Goal: Browse casually

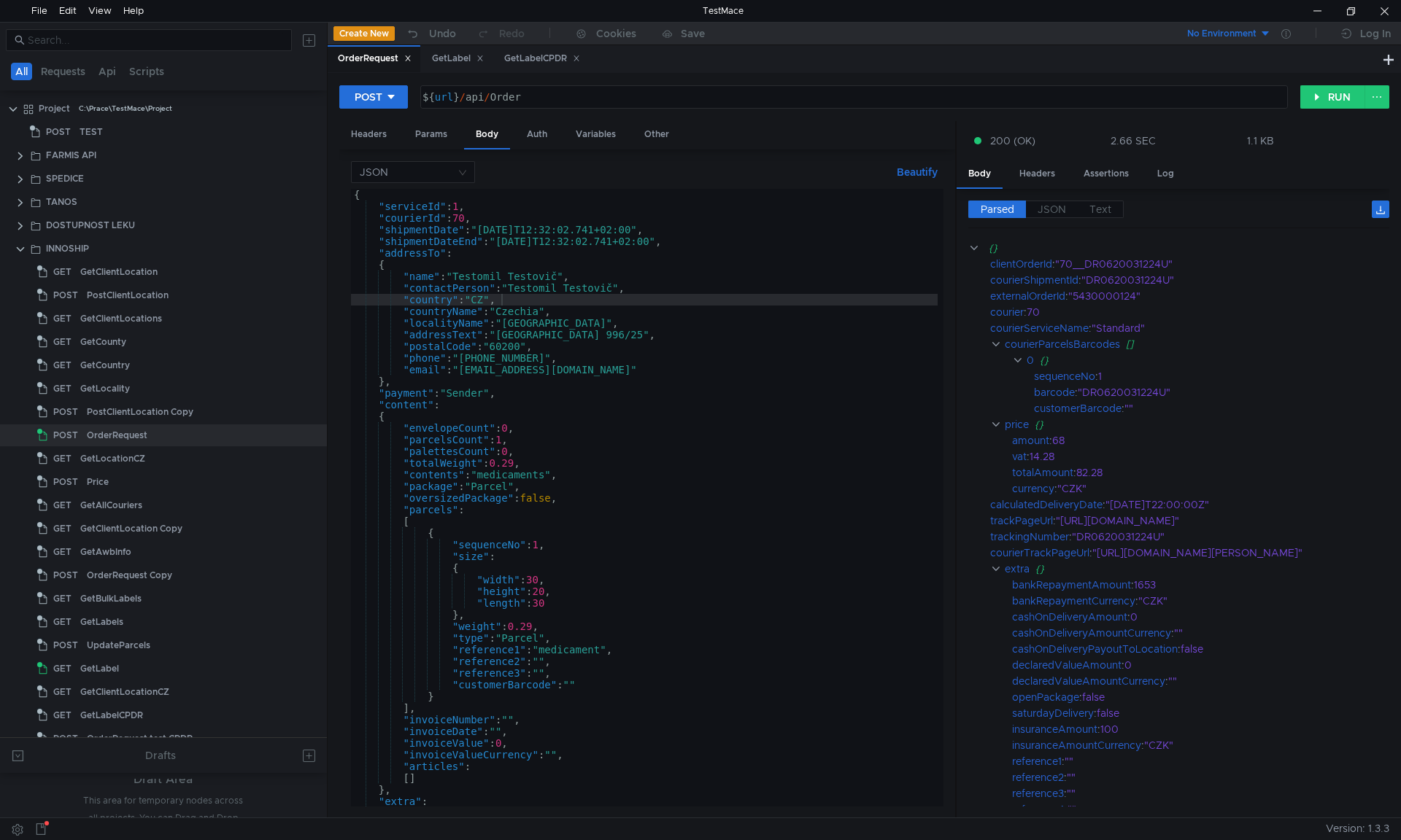
scroll to position [84, 0]
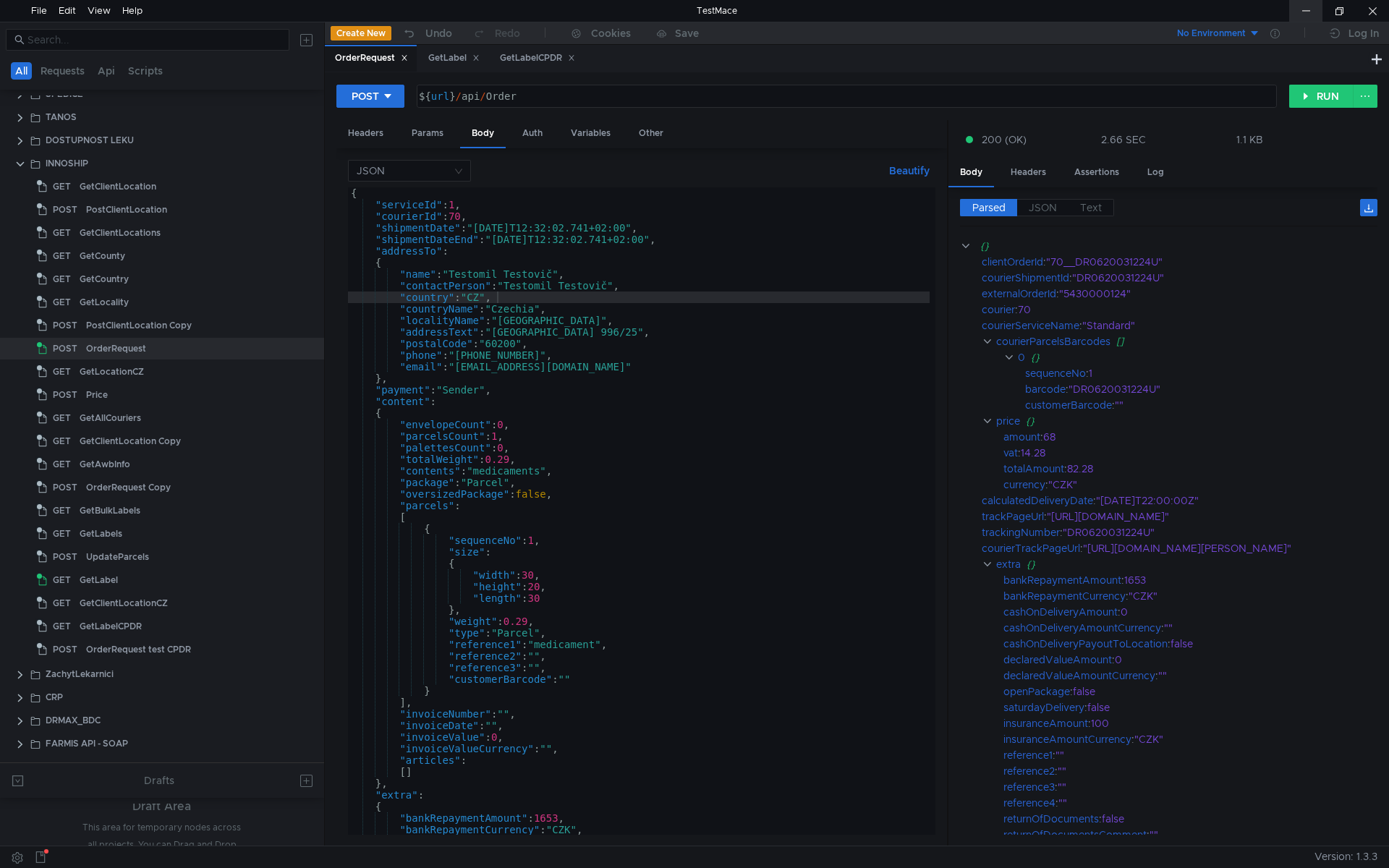
click at [1309, 6] on div at bounding box center [1306, 11] width 34 height 22
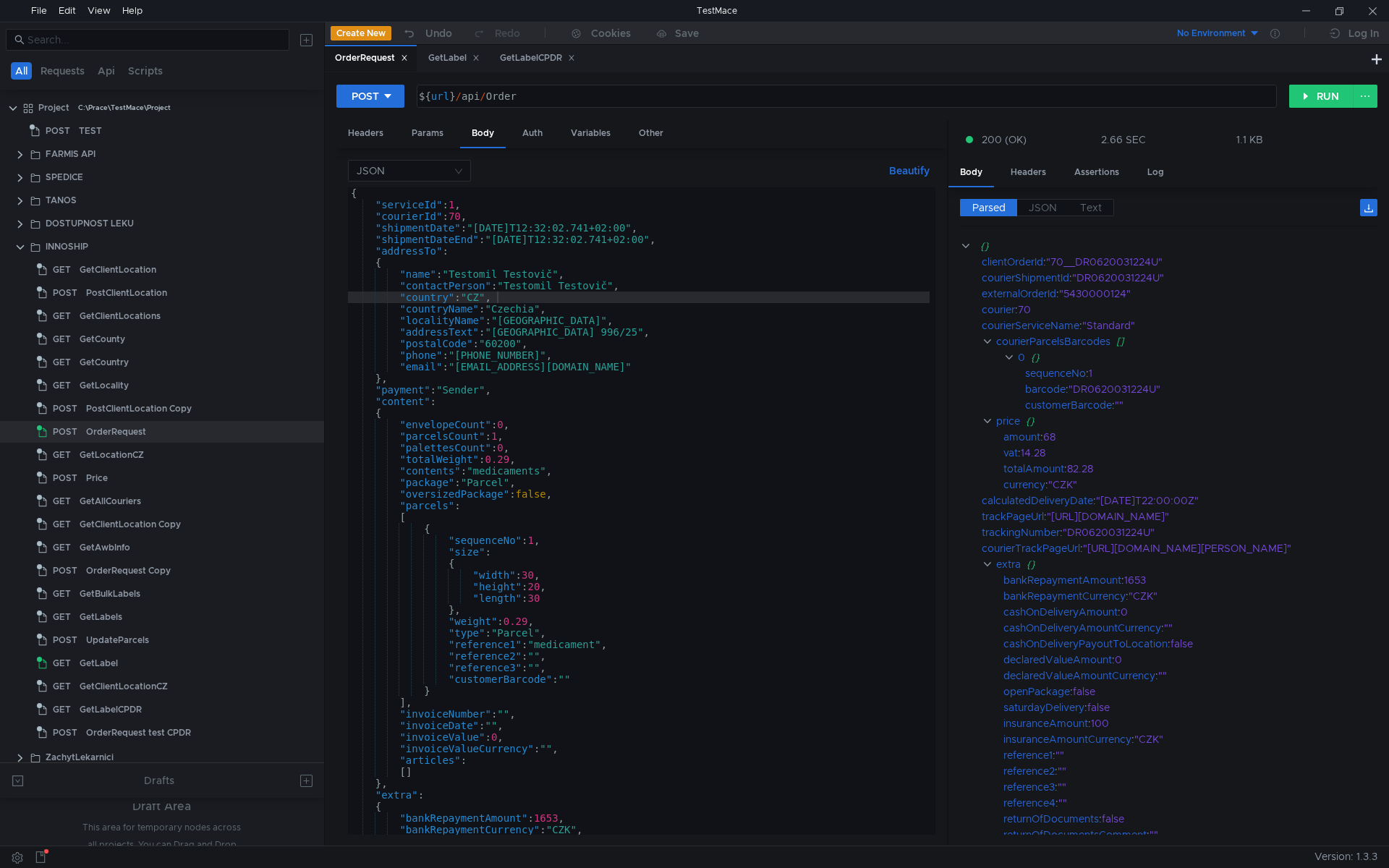
scroll to position [83, 0]
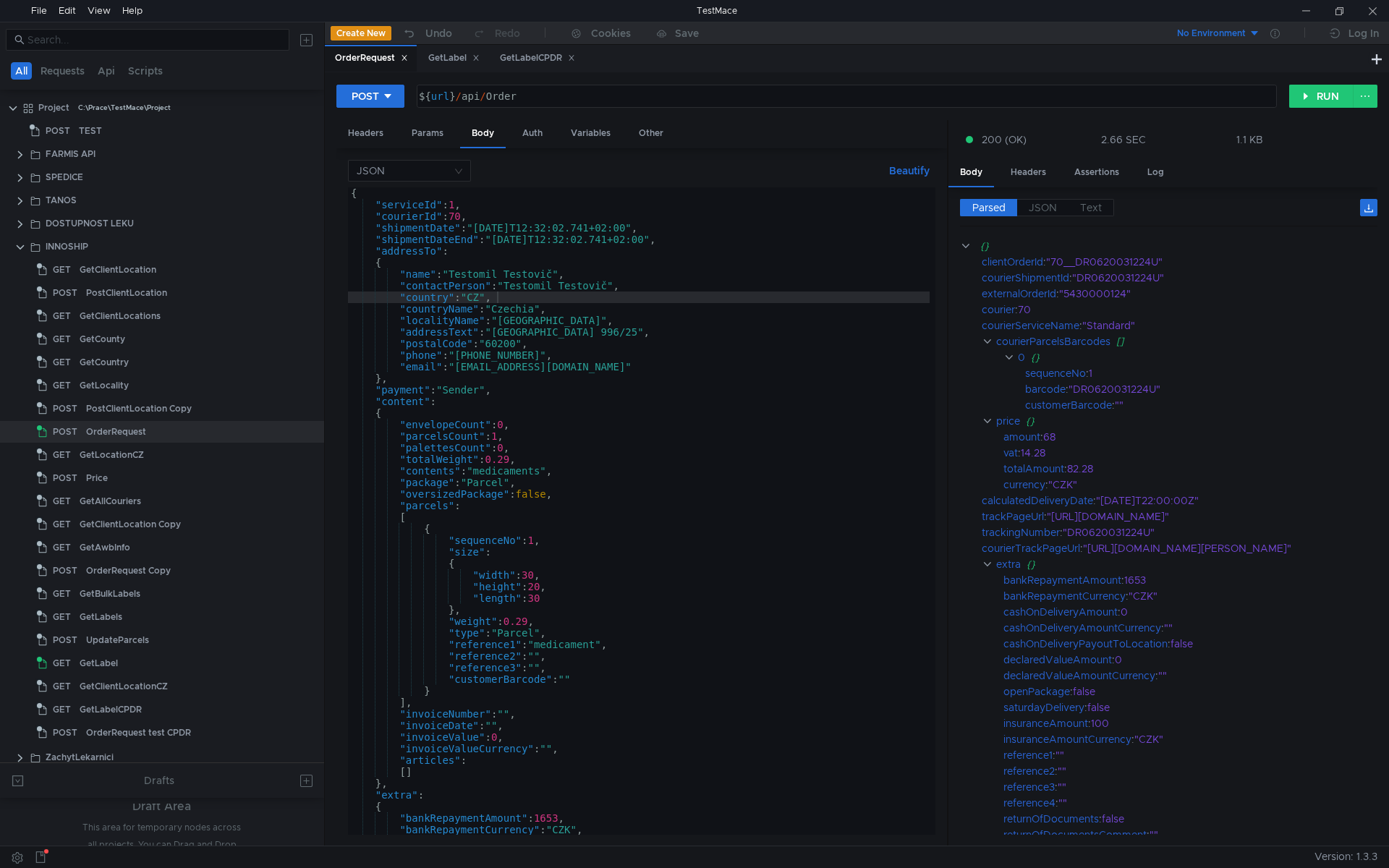
scroll to position [83, 0]
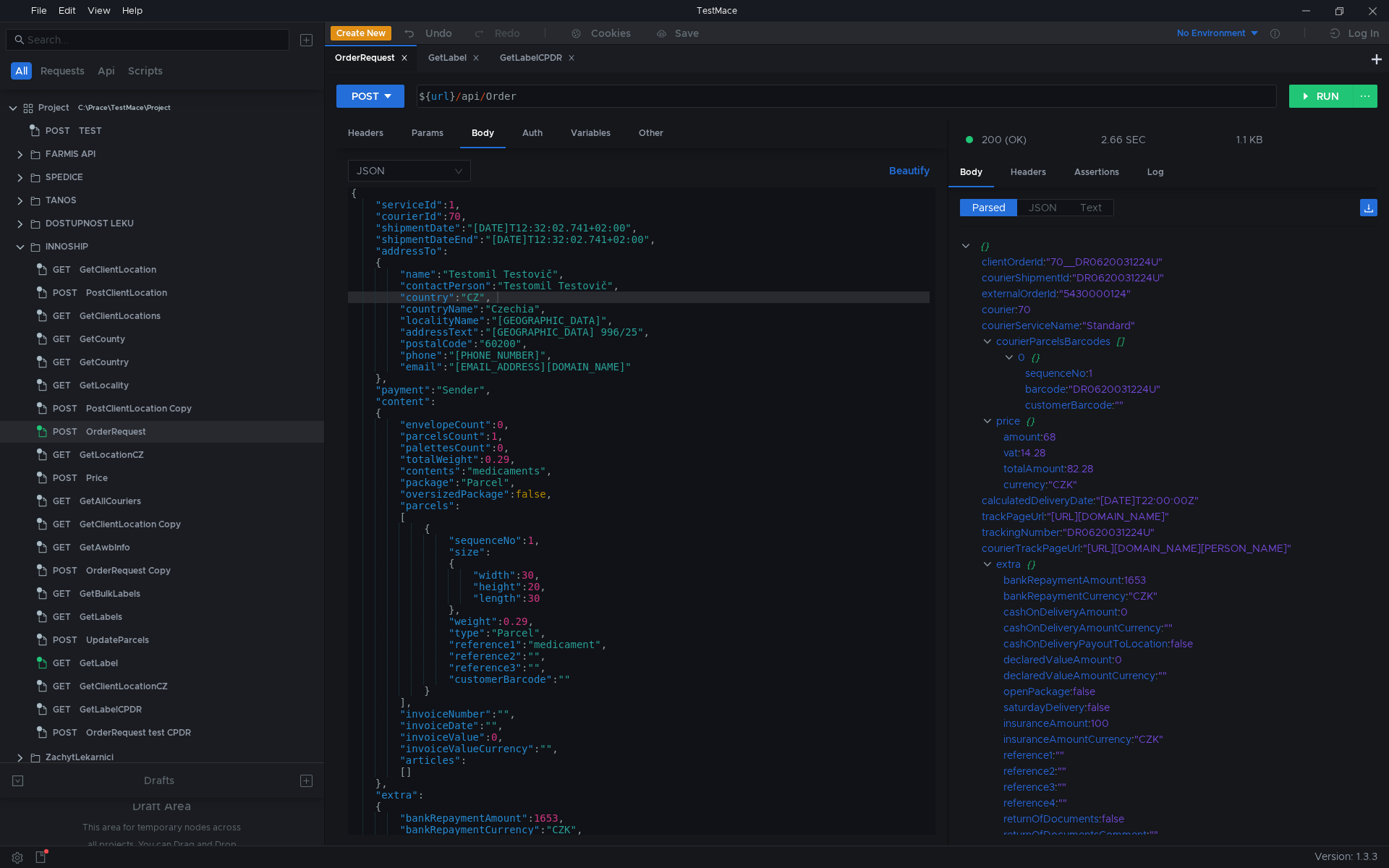
scroll to position [83, 0]
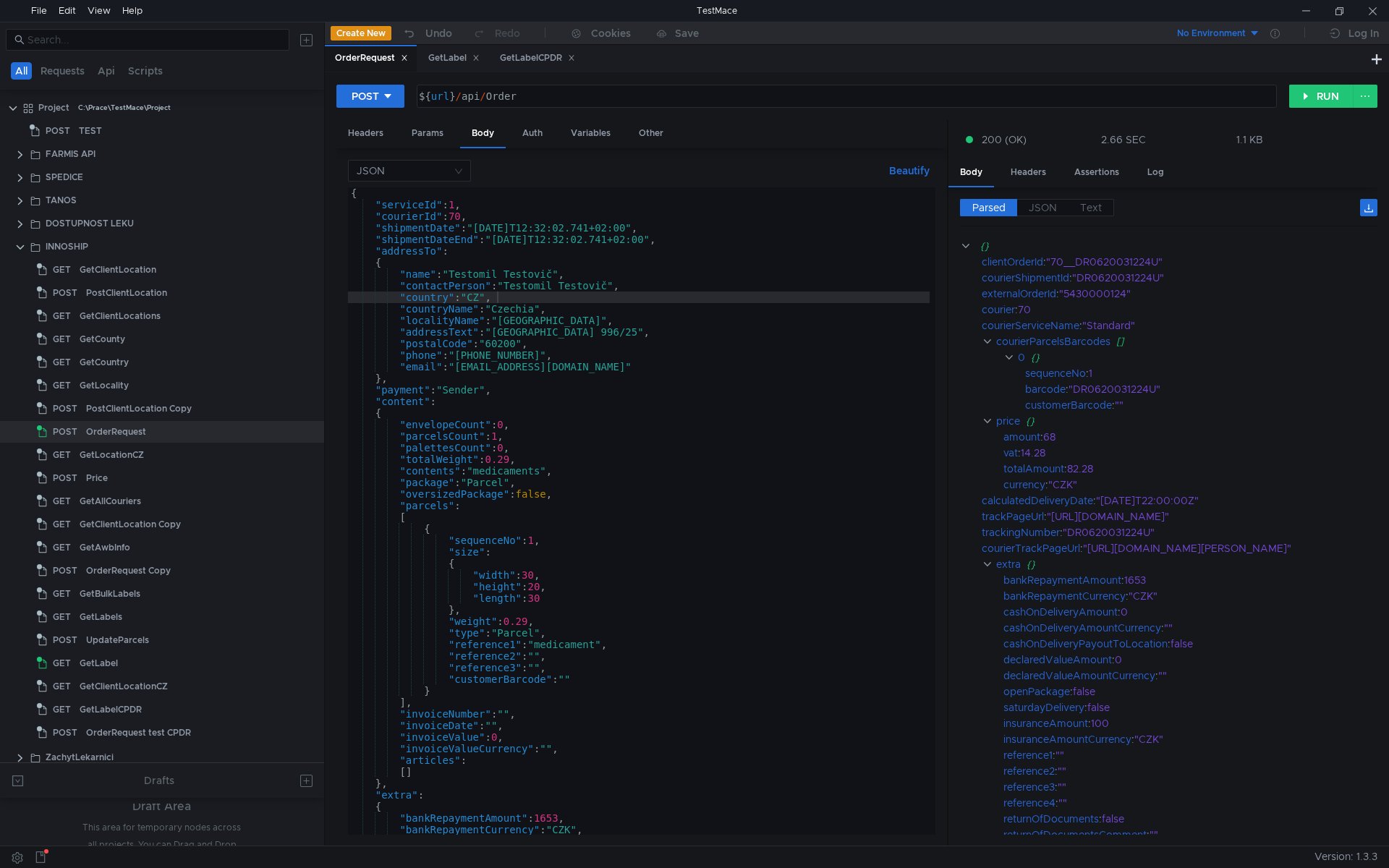
scroll to position [83, 0]
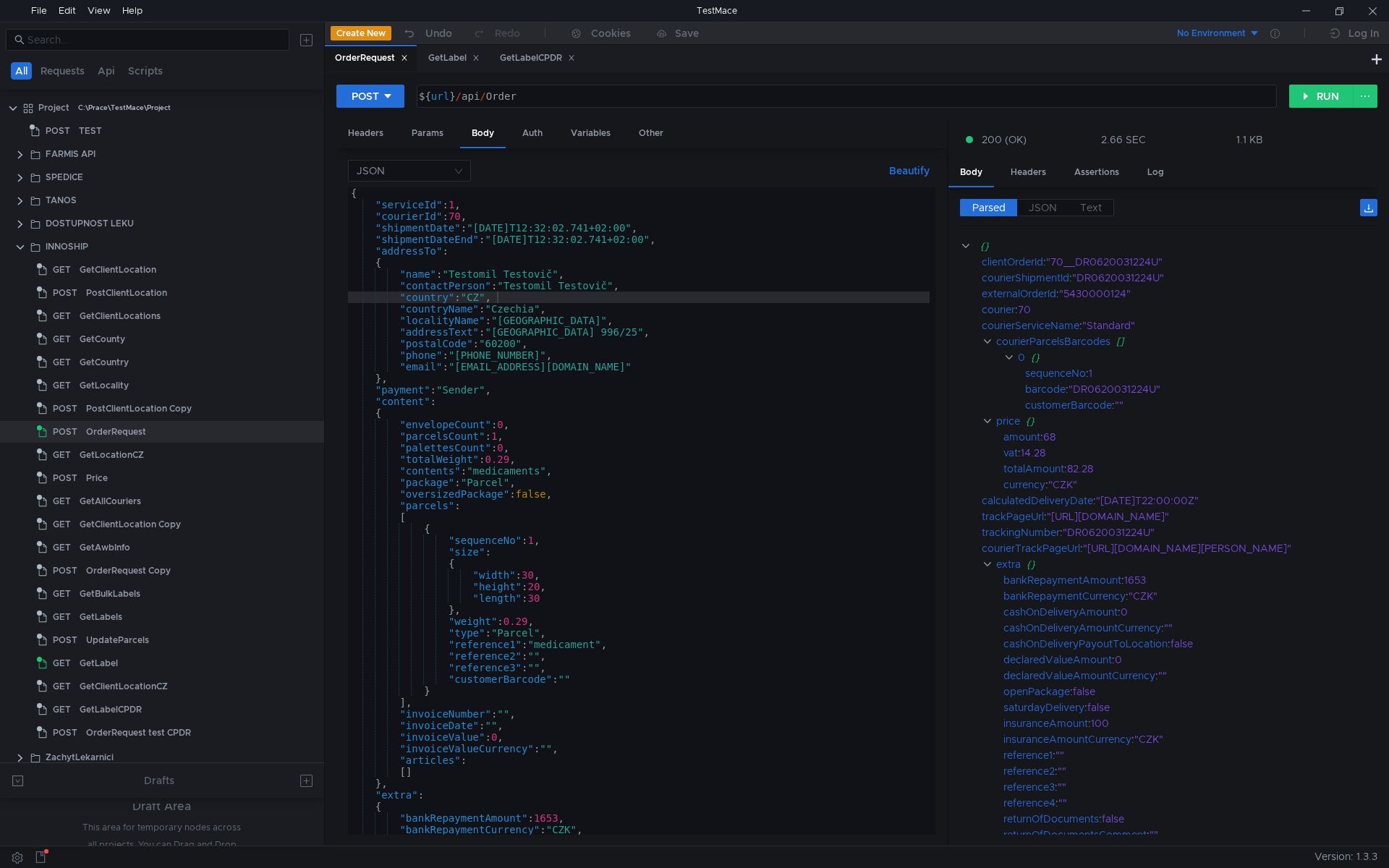
scroll to position [83, 0]
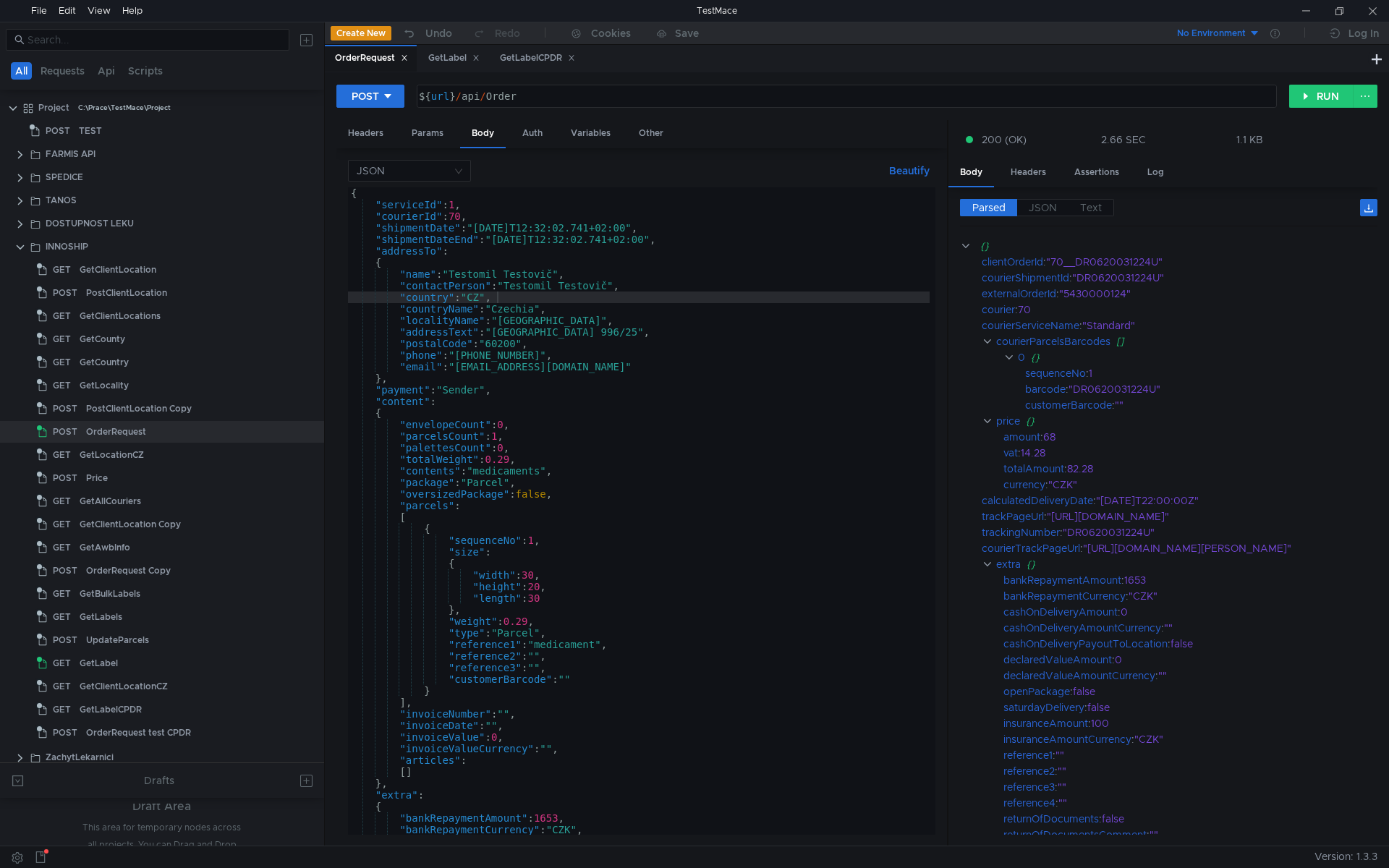
scroll to position [83, 0]
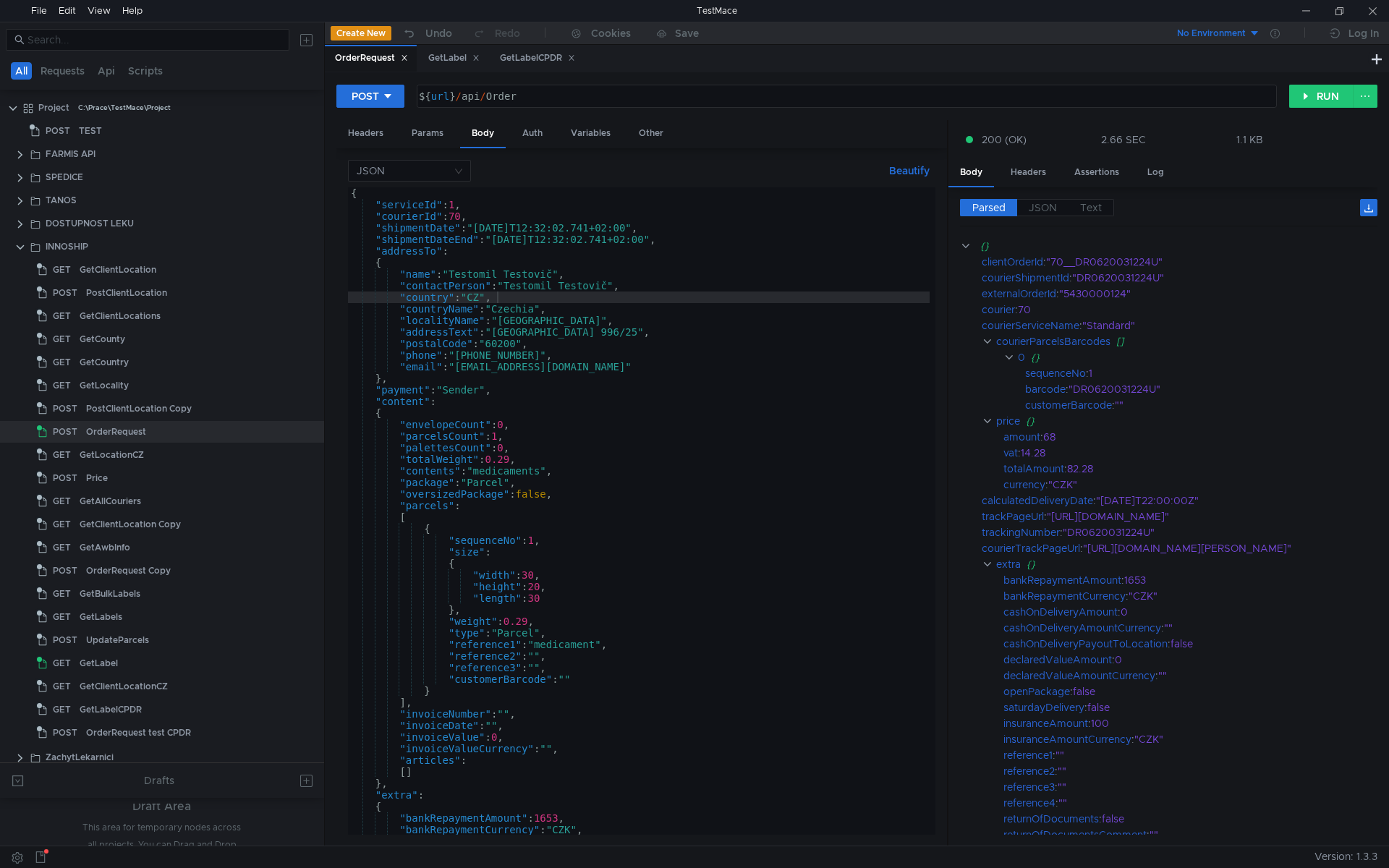
scroll to position [83, 0]
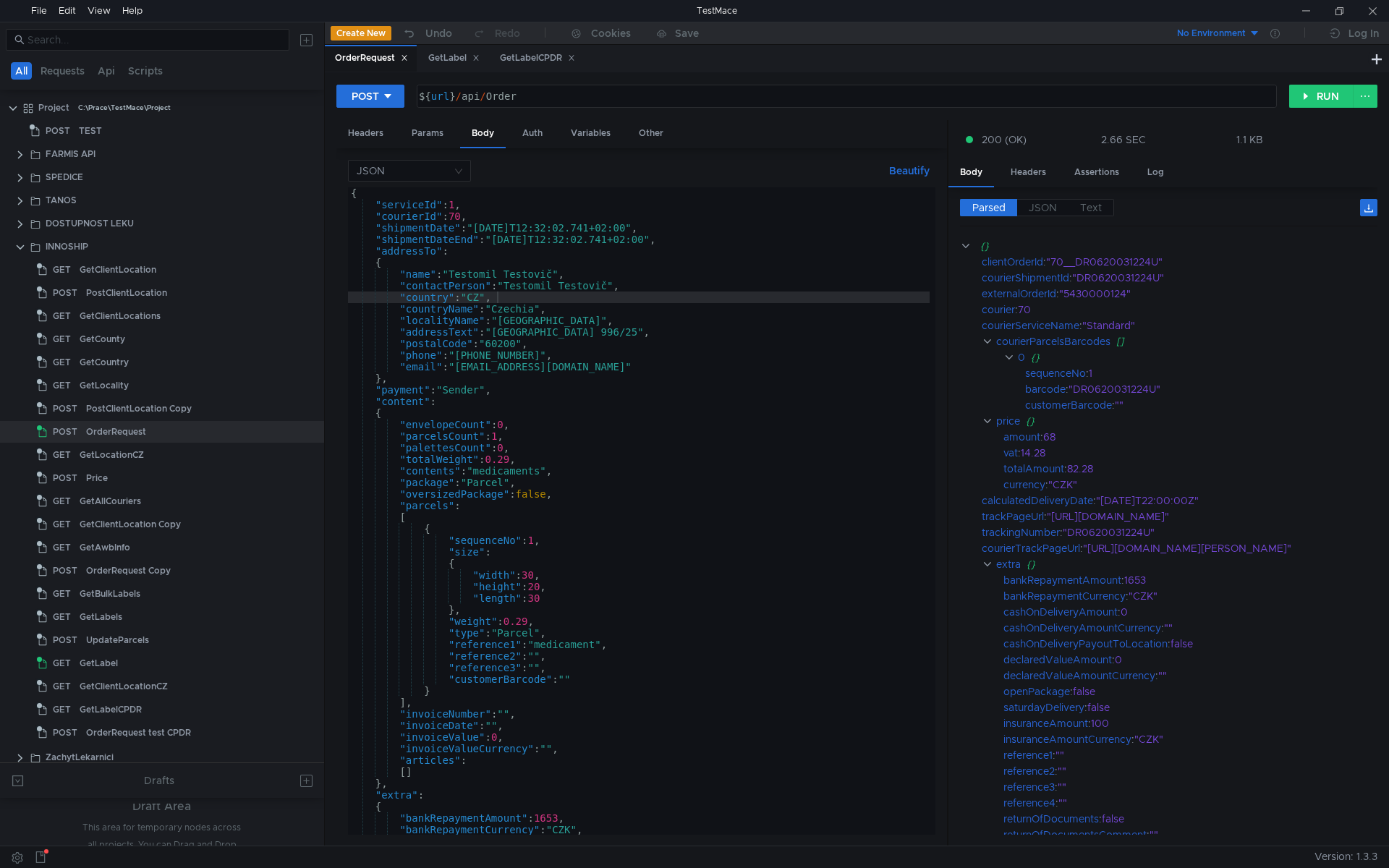
scroll to position [83, 0]
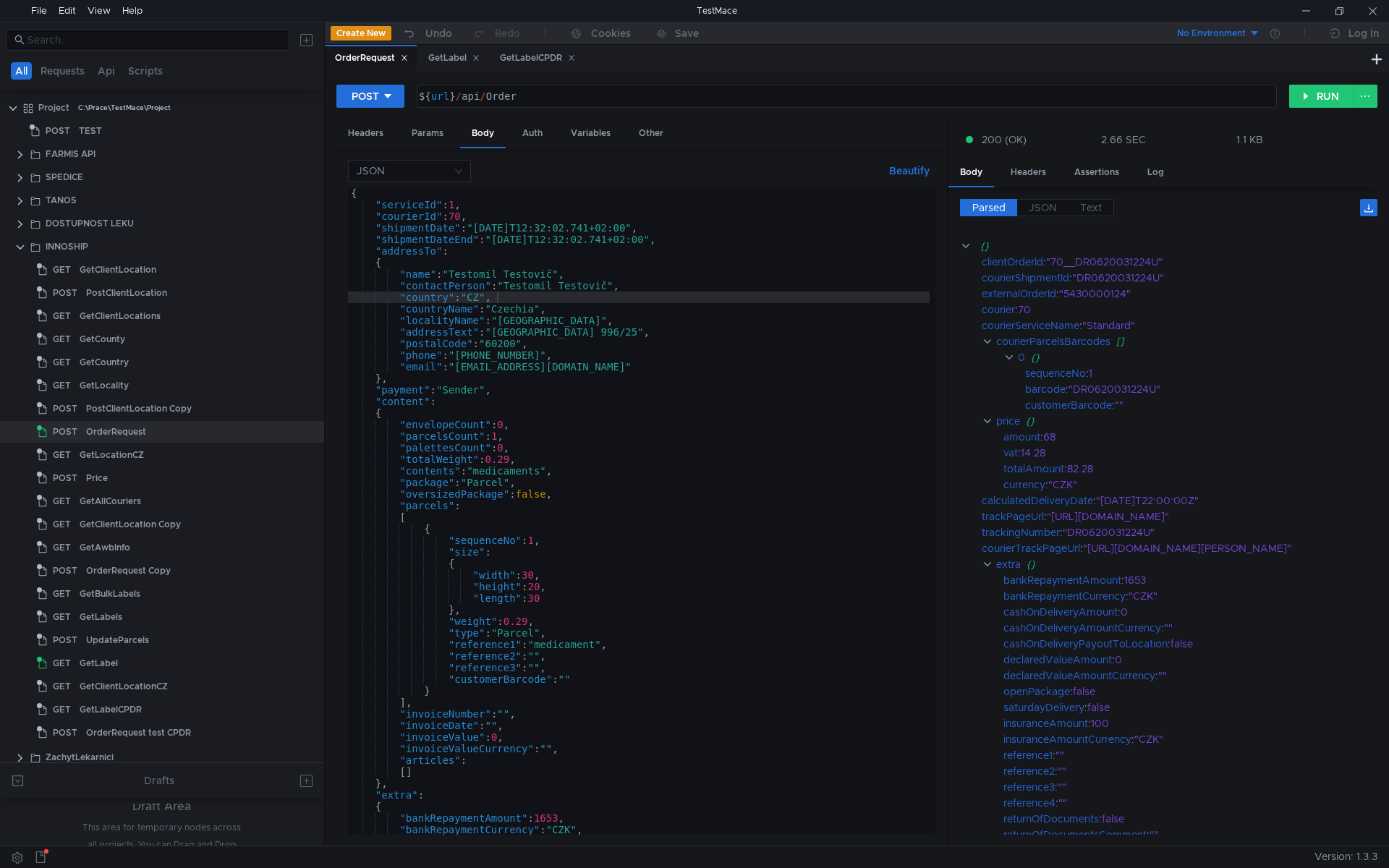
scroll to position [83, 0]
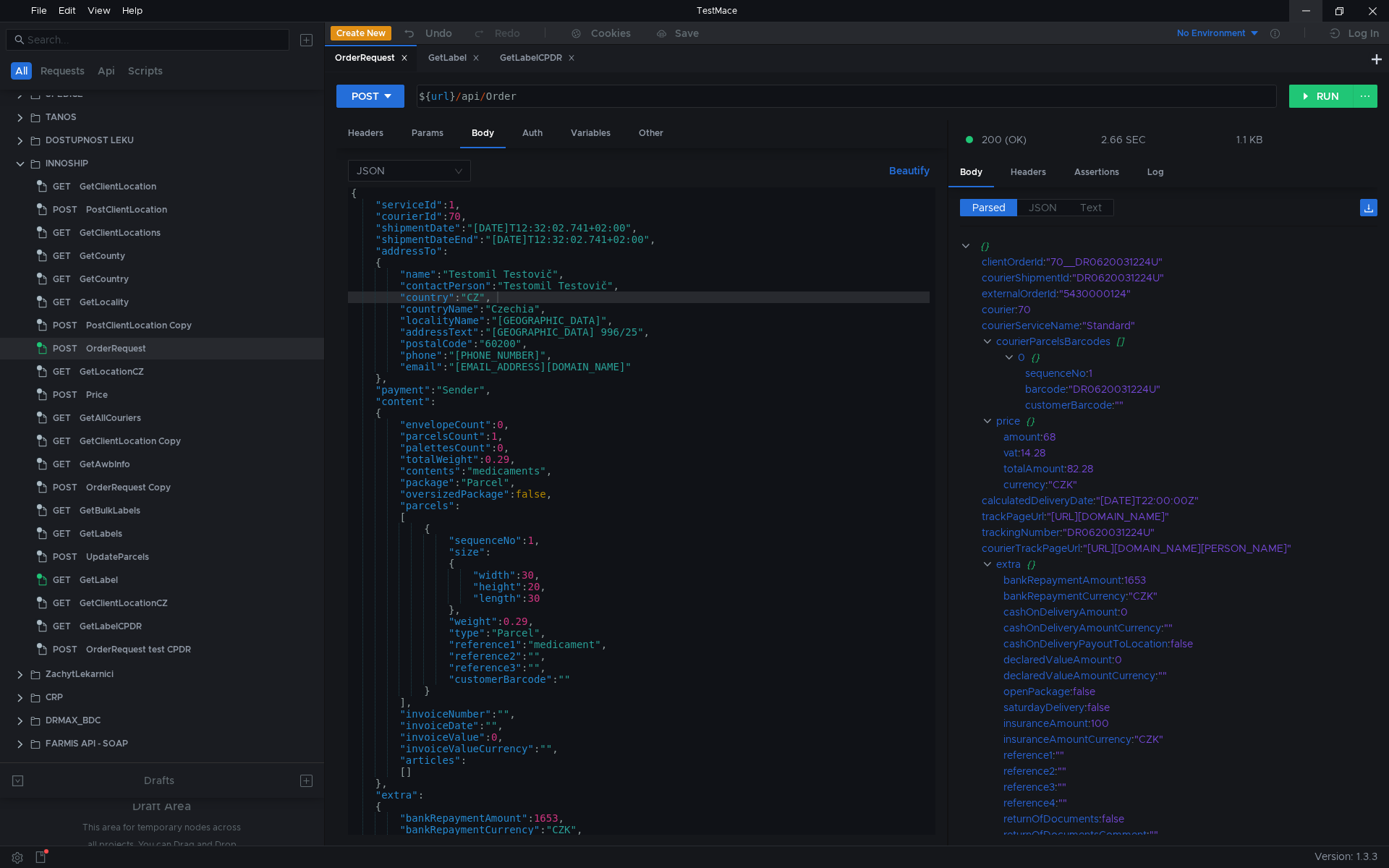
click at [1305, 2] on div at bounding box center [1306, 11] width 34 height 22
